Goal: Task Accomplishment & Management: Use online tool/utility

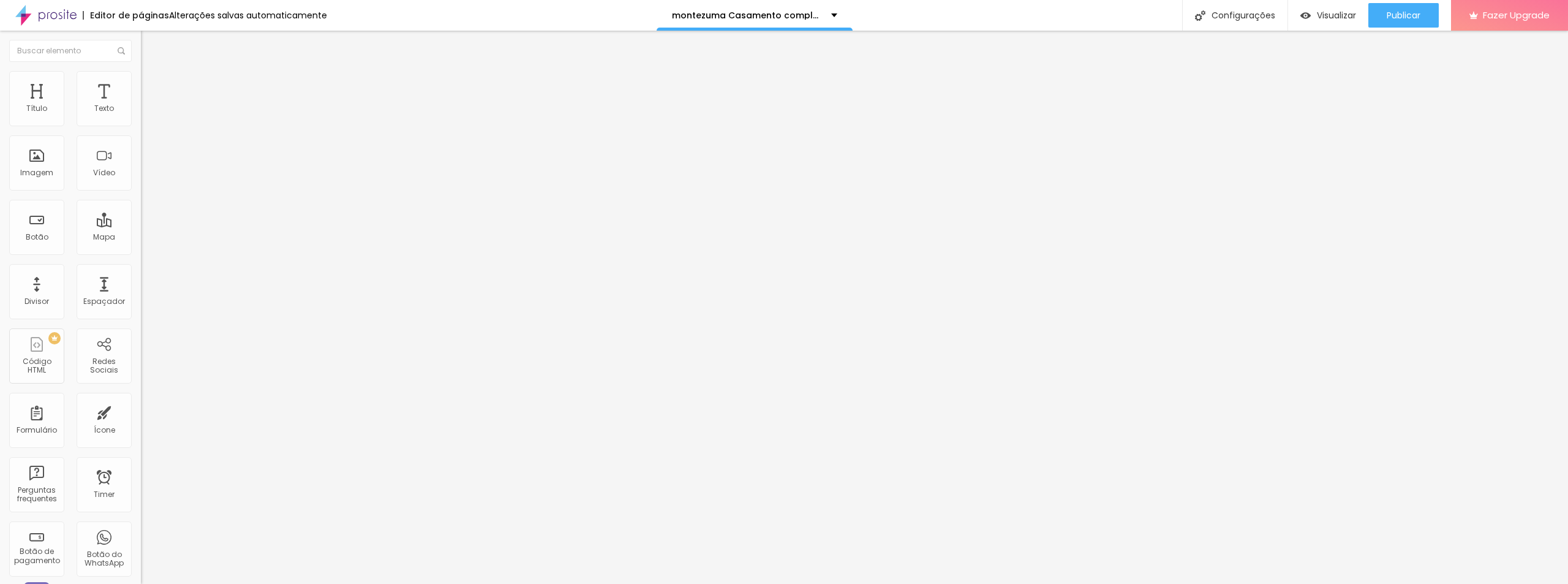
click at [141, 249] on input "https://memoriaemfotos.alboompro.com/albunscomp" at bounding box center [214, 246] width 147 height 12
paste input "200km-albuns-completo"
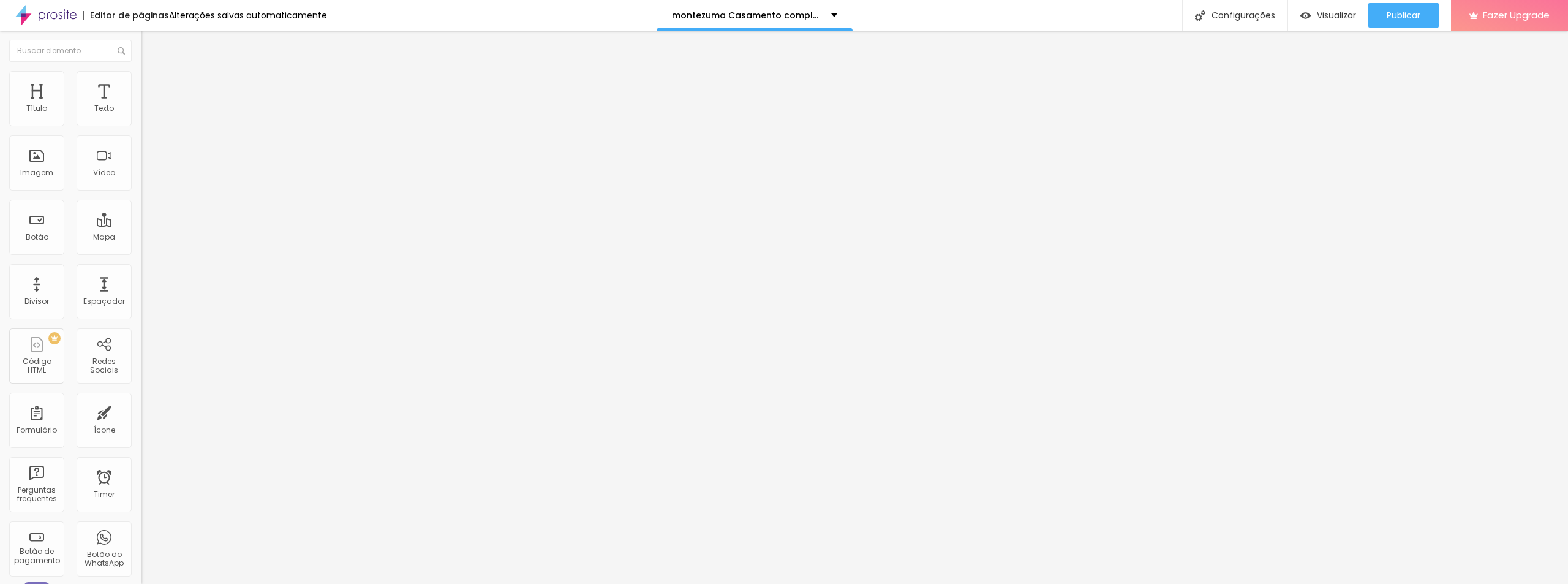
scroll to position [0, 140]
type input "https://memoriaemfotos.alboompro.com/200km-albuns-completo"
click at [1234, 21] on div "Configurações" at bounding box center [1234, 15] width 106 height 31
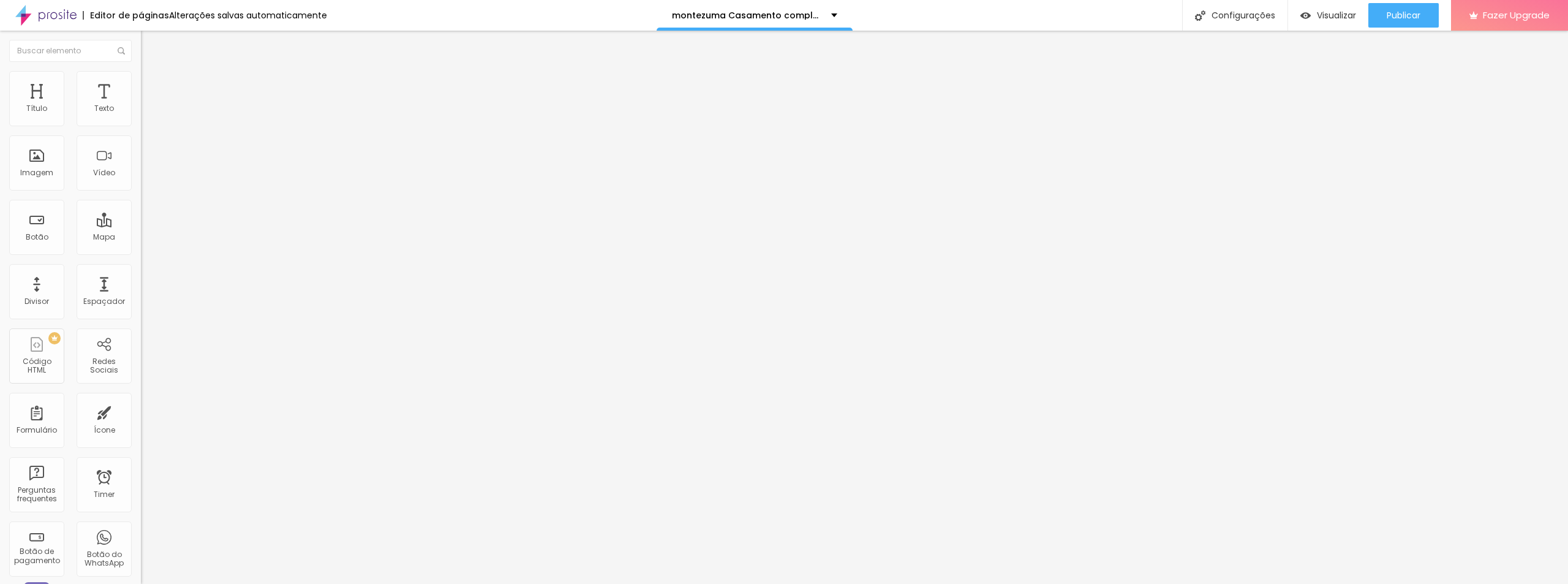
click at [1376, 14] on button "Publicar" at bounding box center [1403, 15] width 71 height 25
click at [1196, 14] on font "Configurações" at bounding box center [1213, 15] width 64 height 12
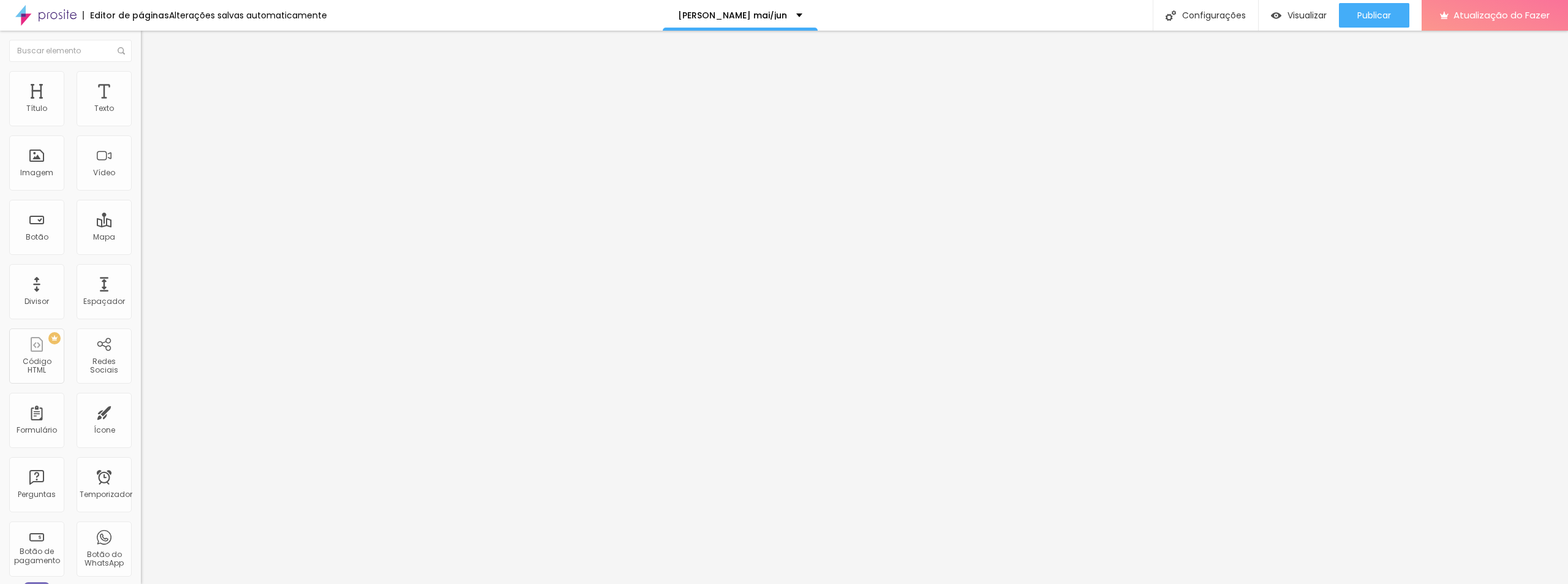
type input "/bcasamento2026"
drag, startPoint x: 974, startPoint y: 494, endPoint x: 968, endPoint y: 499, distance: 7.8
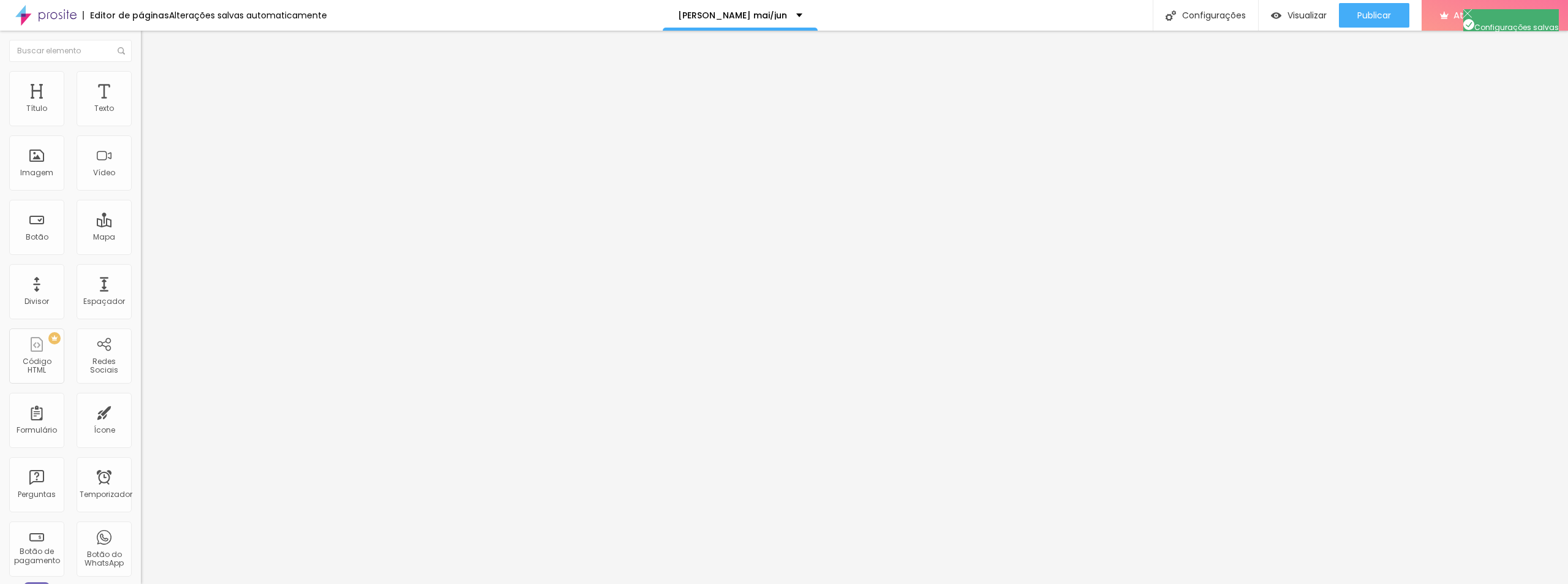
click at [141, 253] on input "[URL][DOMAIN_NAME]" at bounding box center [214, 246] width 147 height 12
click at [1225, 18] on font "Configurações" at bounding box center [1213, 15] width 64 height 12
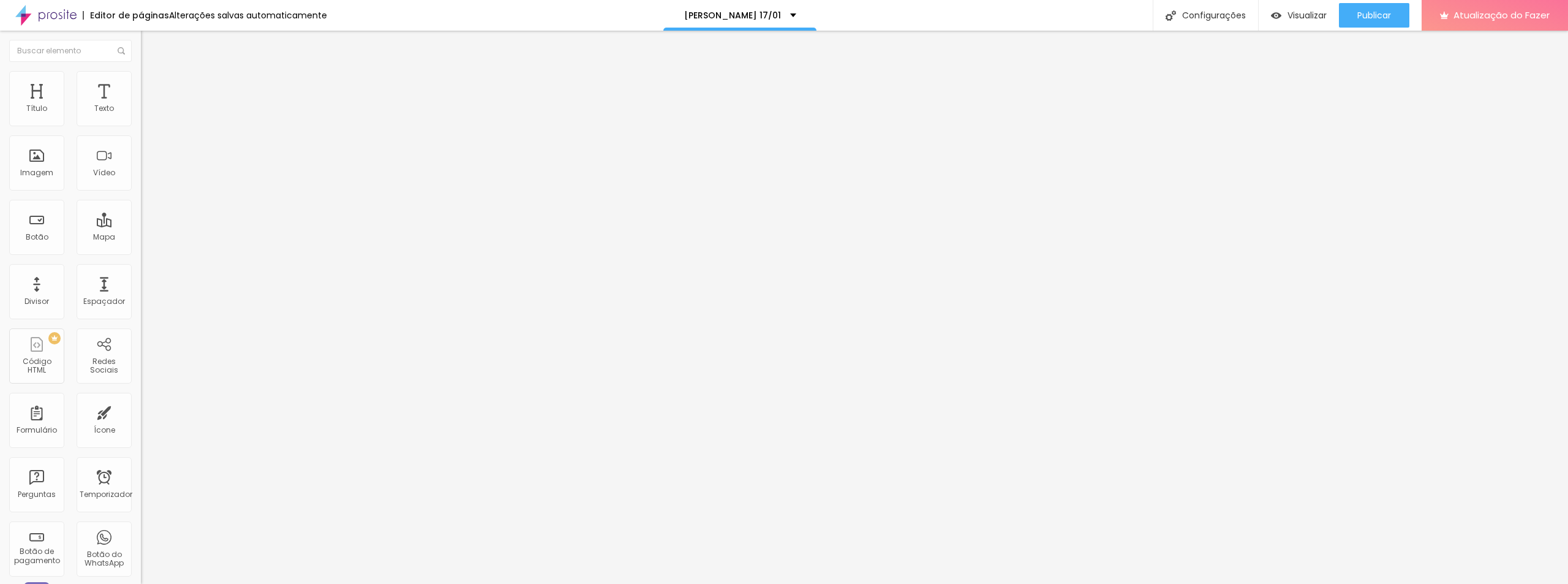
type input "/jcasamento1701"
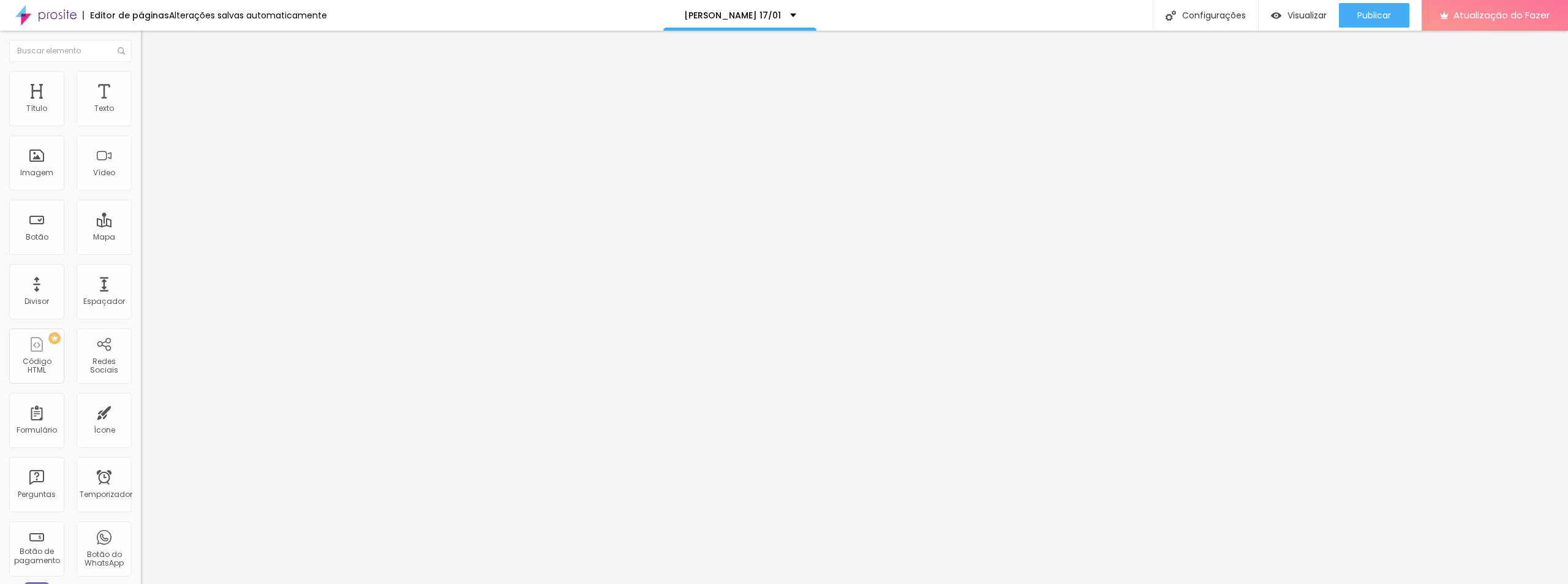
click at [1362, 21] on font "Publicar" at bounding box center [1374, 15] width 34 height 12
click at [141, 115] on input "https://youtu.be/dZ-GxGSYMSI" at bounding box center [214, 109] width 147 height 12
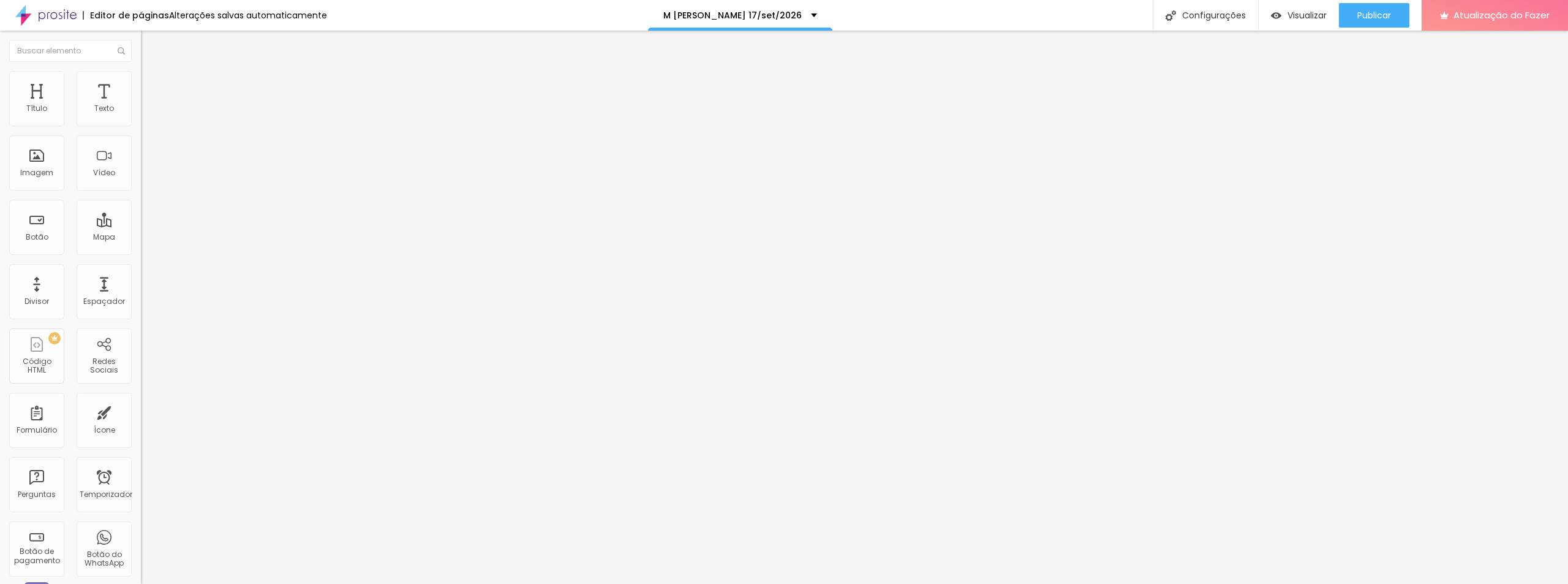
paste input "fTREAnbJIBw"
type input "https://youtu.be/fTREAnbJIBw"
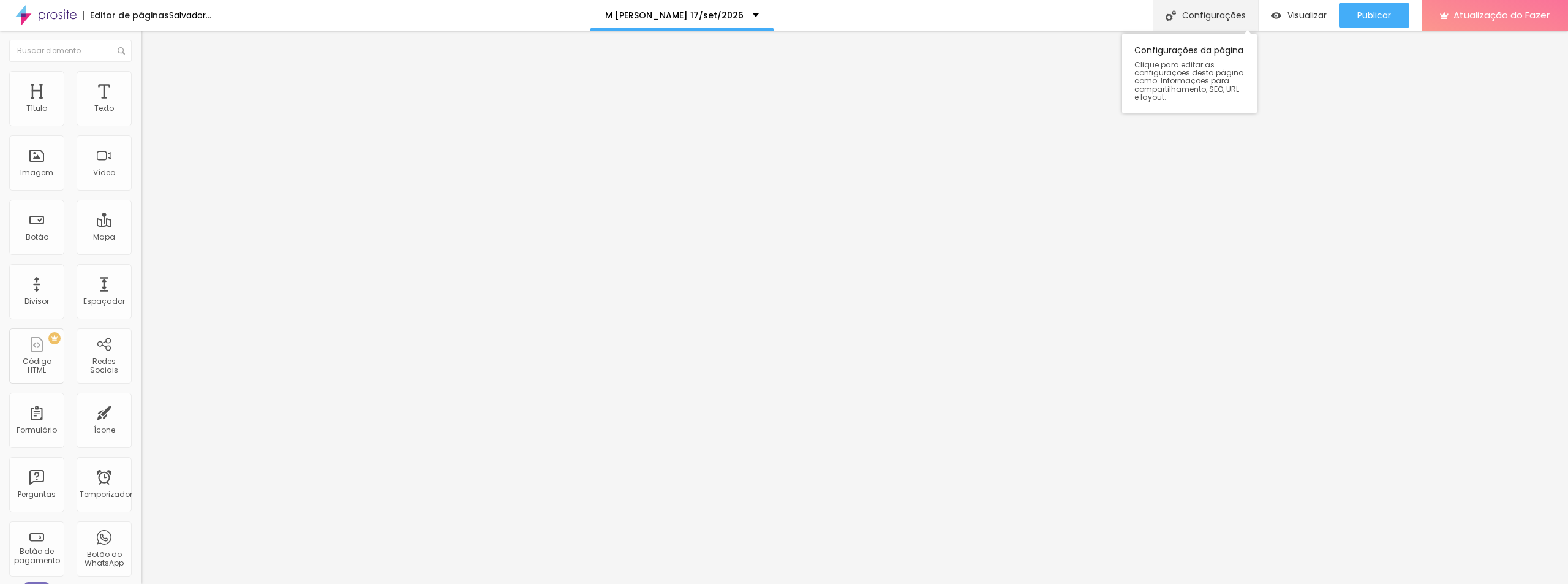
click at [1216, 20] on font "Configurações" at bounding box center [1213, 15] width 64 height 12
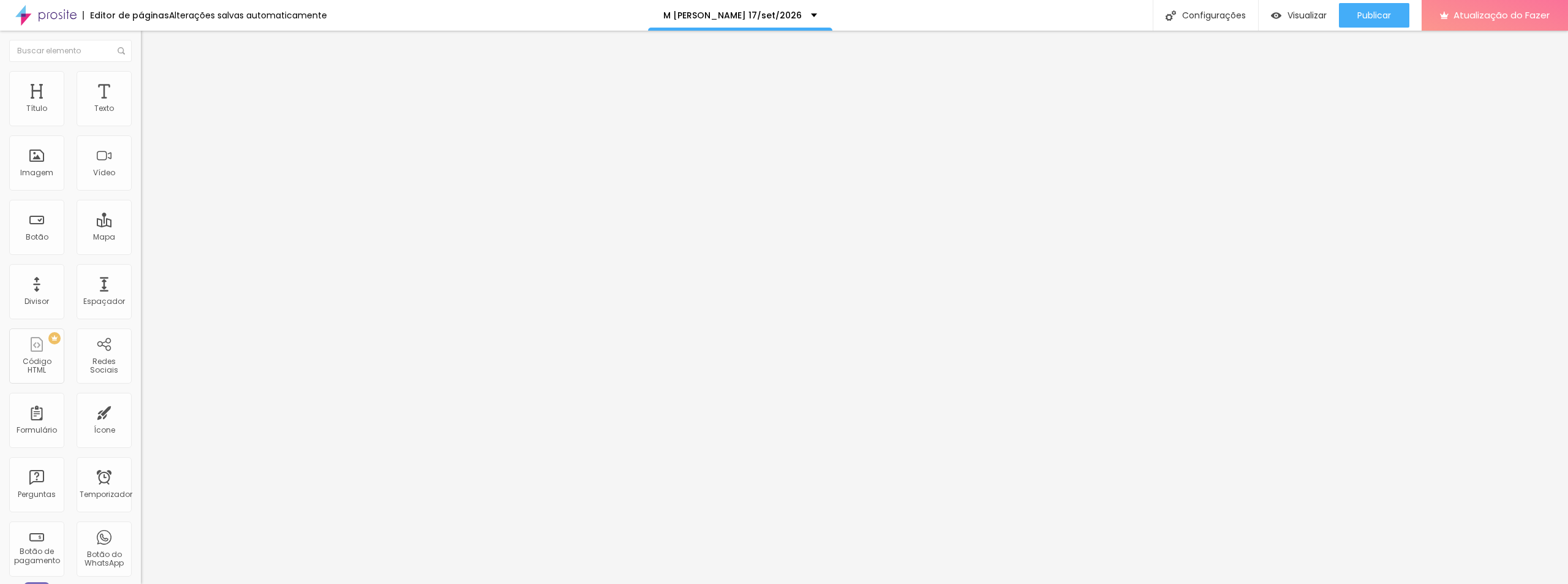
type input "/mecasamento17set2026"
click at [1384, 8] on div "Publicar" at bounding box center [1374, 15] width 34 height 25
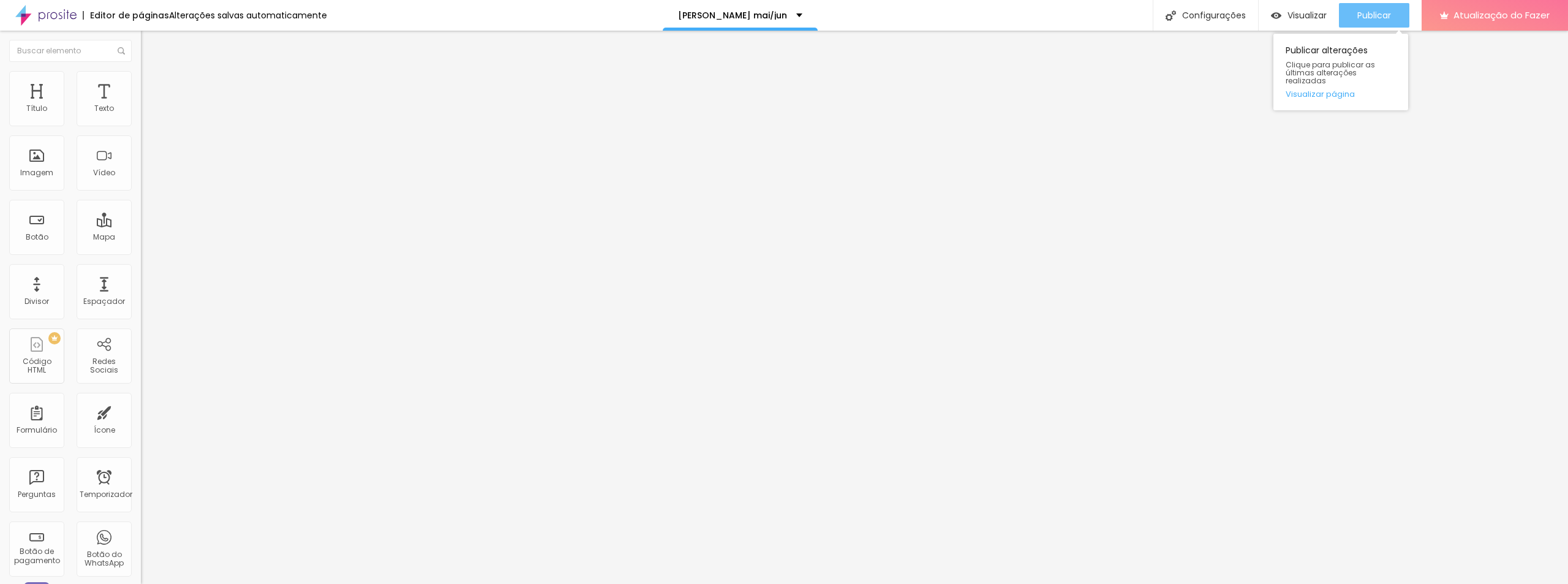
click at [1381, 18] on font "Publicar" at bounding box center [1374, 15] width 34 height 12
click at [150, 49] on img "button" at bounding box center [155, 45] width 10 height 10
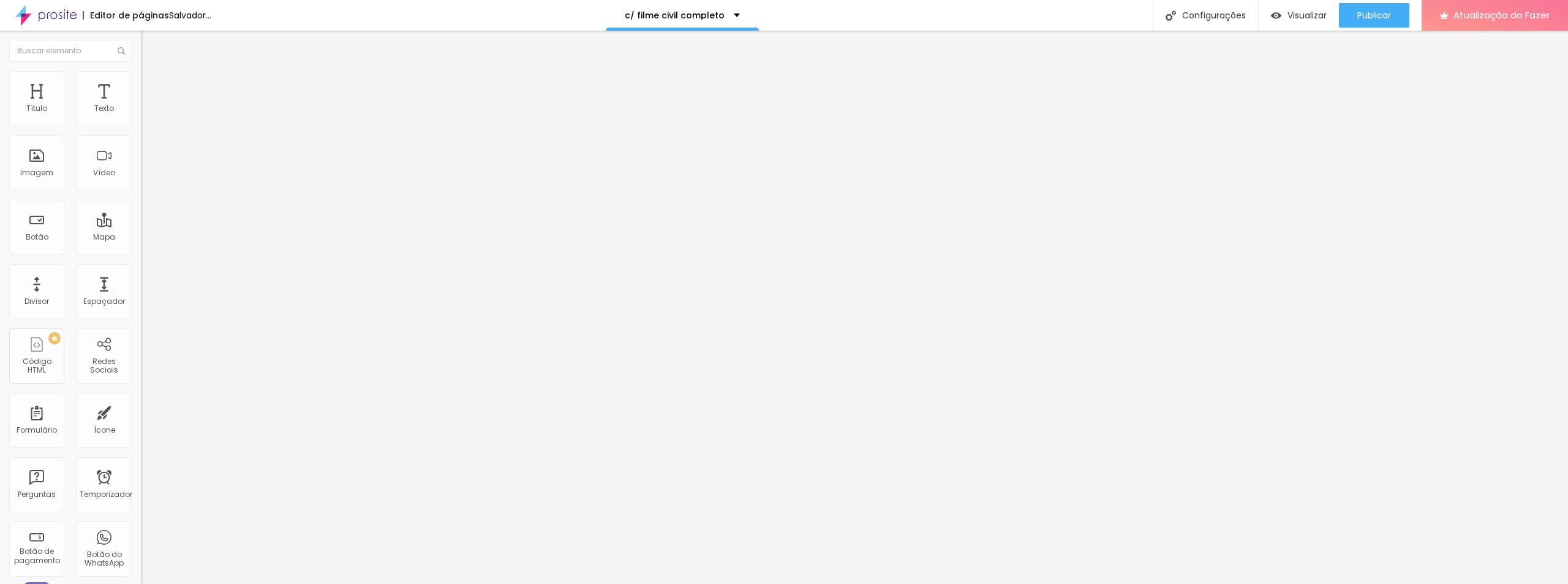
click at [148, 106] on font "Adicionar imagem" at bounding box center [184, 100] width 71 height 10
